Goal: Information Seeking & Learning: Find specific fact

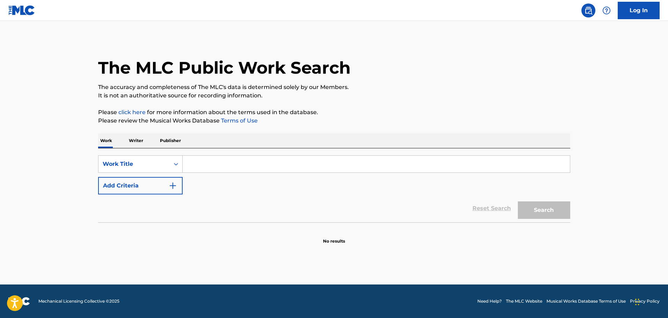
click at [207, 167] on input "Search Form" at bounding box center [376, 164] width 387 height 17
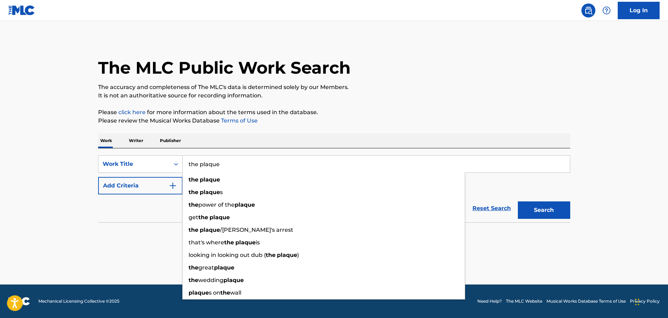
type input "the plaque"
click at [134, 235] on section "No results" at bounding box center [334, 235] width 472 height 18
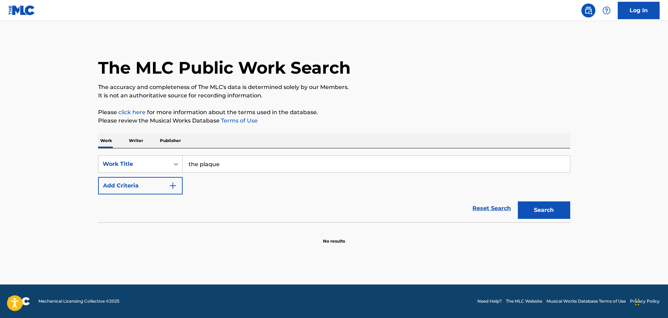
click at [182, 185] on button "Add Criteria" at bounding box center [140, 185] width 84 height 17
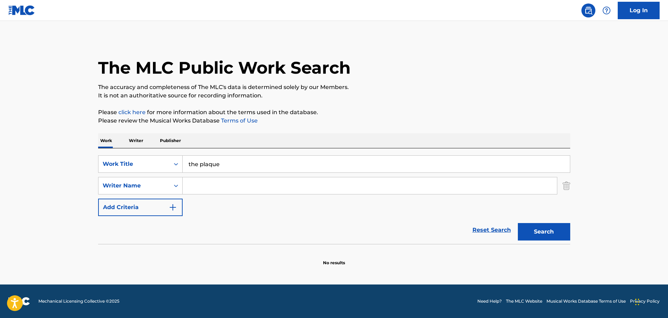
click at [203, 189] on input "Search Form" at bounding box center [370, 185] width 374 height 17
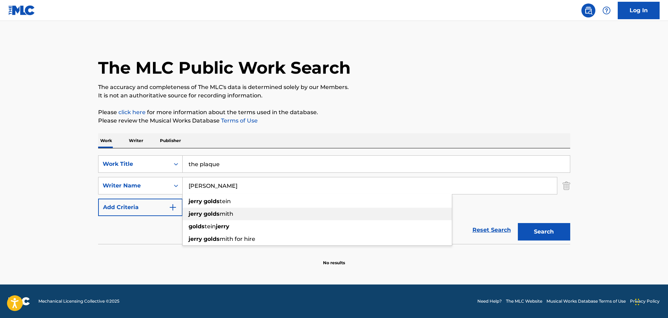
click at [260, 214] on div "jerry golds mith" at bounding box center [317, 214] width 269 height 13
type input "jerry goldsmith"
click at [543, 237] on button "Search" at bounding box center [544, 231] width 52 height 17
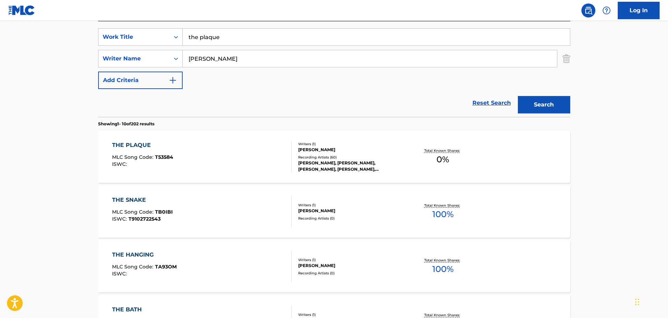
scroll to position [140, 0]
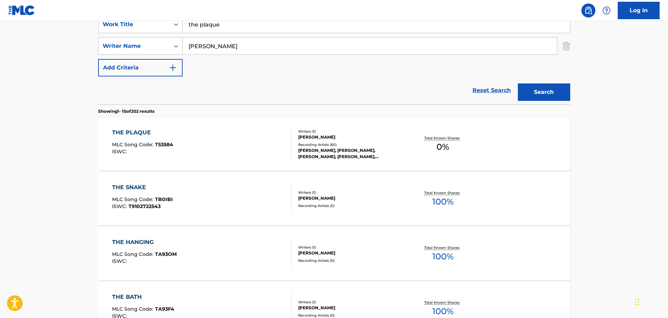
click at [225, 149] on div "THE PLAQUE MLC Song Code : T53584 ISWC :" at bounding box center [201, 143] width 179 height 31
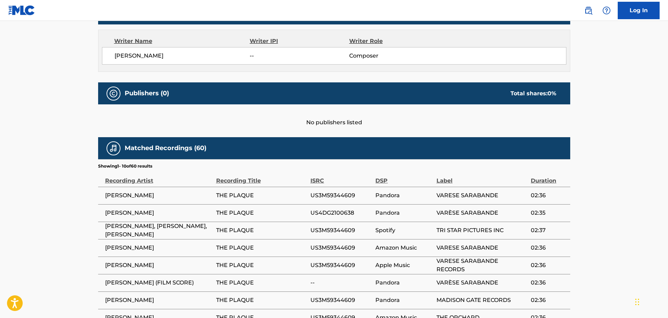
scroll to position [244, 0]
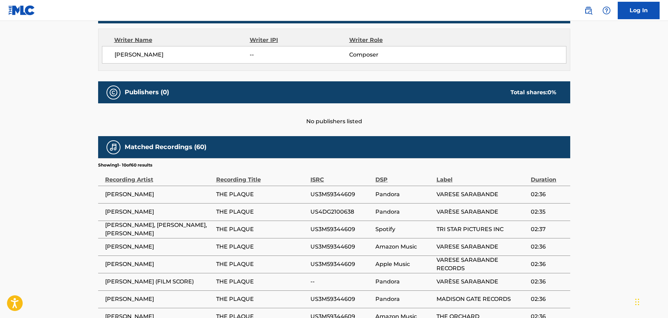
scroll to position [140, 0]
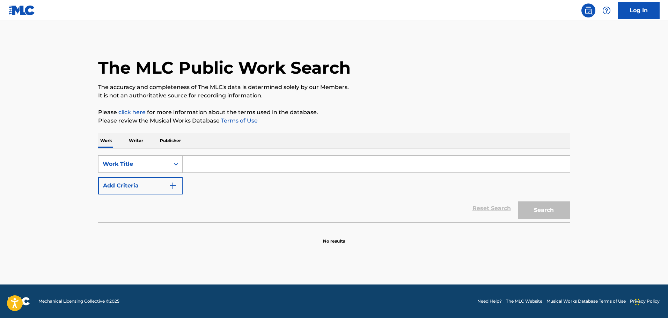
click at [214, 173] on div "SearchWithCriteria979611b3-ab37-4a34-b35f-c7b424d34490 Work Title Add Criteria" at bounding box center [334, 174] width 472 height 39
click at [220, 162] on input "Search Form" at bounding box center [376, 164] width 387 height 17
paste input "[PERSON_NAME]"
type input "[PERSON_NAME]"
click at [175, 185] on img "Search Form" at bounding box center [173, 186] width 8 height 8
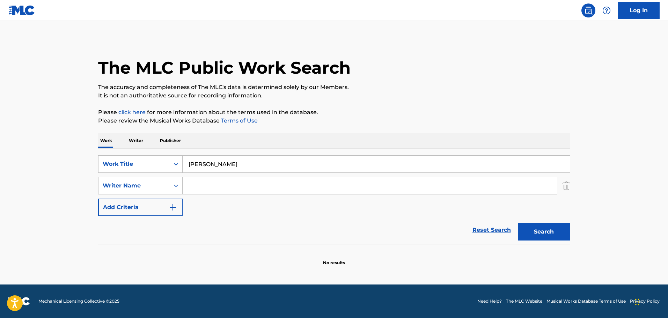
click at [208, 177] on div "Search Form" at bounding box center [370, 185] width 375 height 17
click at [202, 184] on input "Search Form" at bounding box center [370, 185] width 374 height 17
paste input "[PERSON_NAME]"
type input "[PERSON_NAME]"
click at [207, 169] on input "[PERSON_NAME]" at bounding box center [376, 164] width 387 height 17
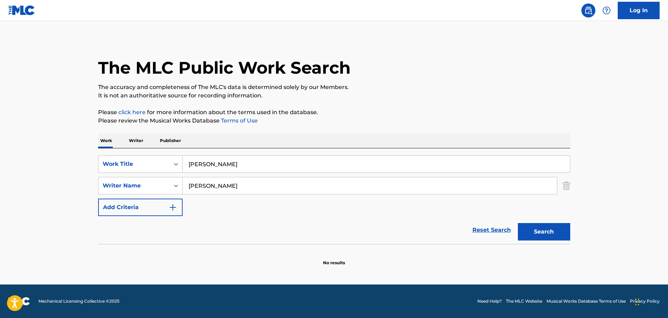
click at [207, 169] on input "[PERSON_NAME]" at bounding box center [376, 164] width 387 height 17
click at [208, 164] on input "r" at bounding box center [376, 164] width 387 height 17
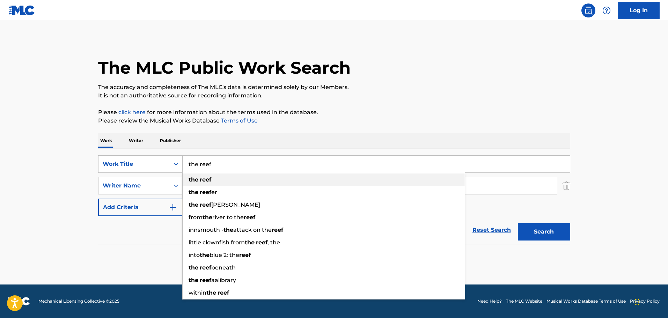
type input "the reef"
click at [306, 178] on div "the reef" at bounding box center [324, 179] width 282 height 13
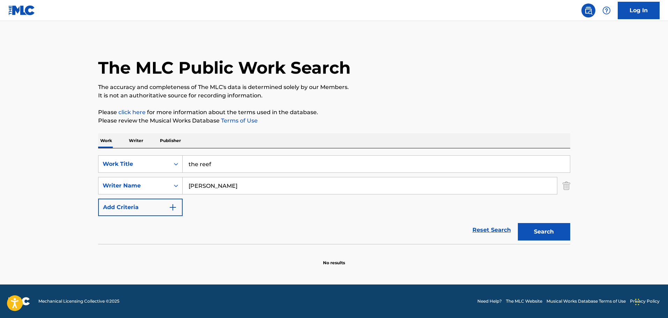
click at [556, 226] on button "Search" at bounding box center [544, 231] width 52 height 17
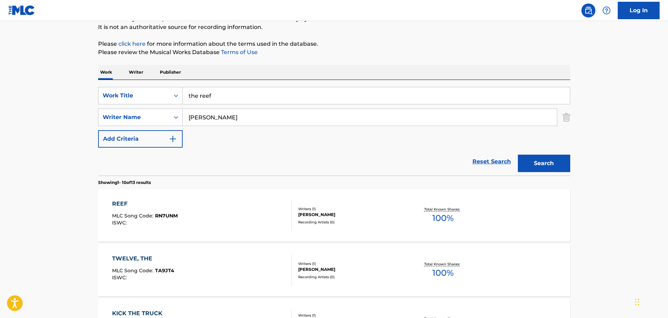
scroll to position [70, 0]
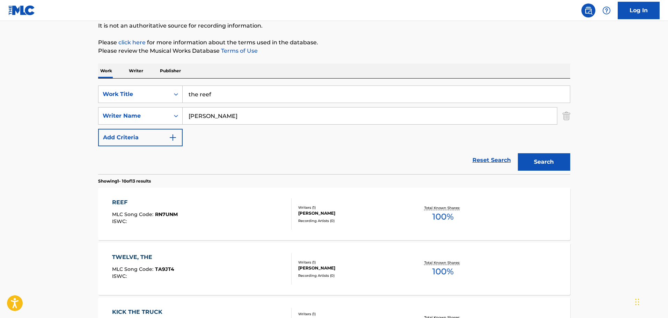
click at [245, 209] on div "REEF MLC Song Code : RN7UNM ISWC :" at bounding box center [201, 213] width 179 height 31
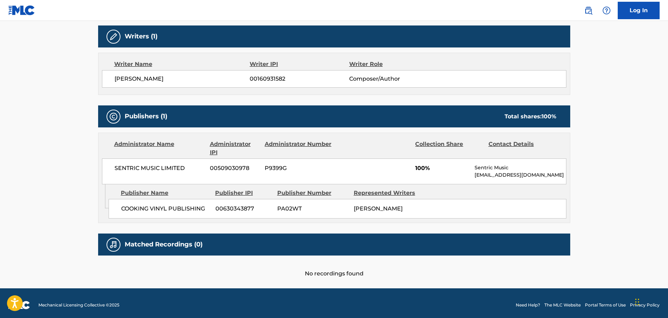
scroll to position [224, 0]
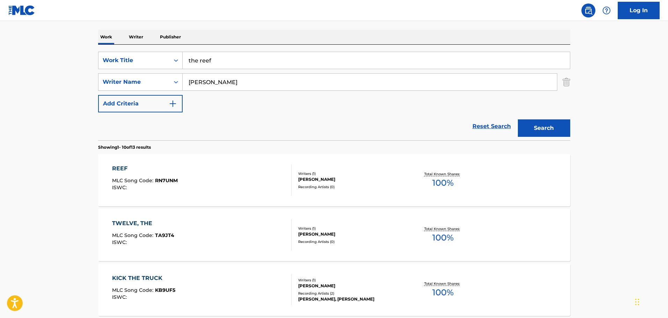
scroll to position [105, 0]
